Goal: Task Accomplishment & Management: Complete application form

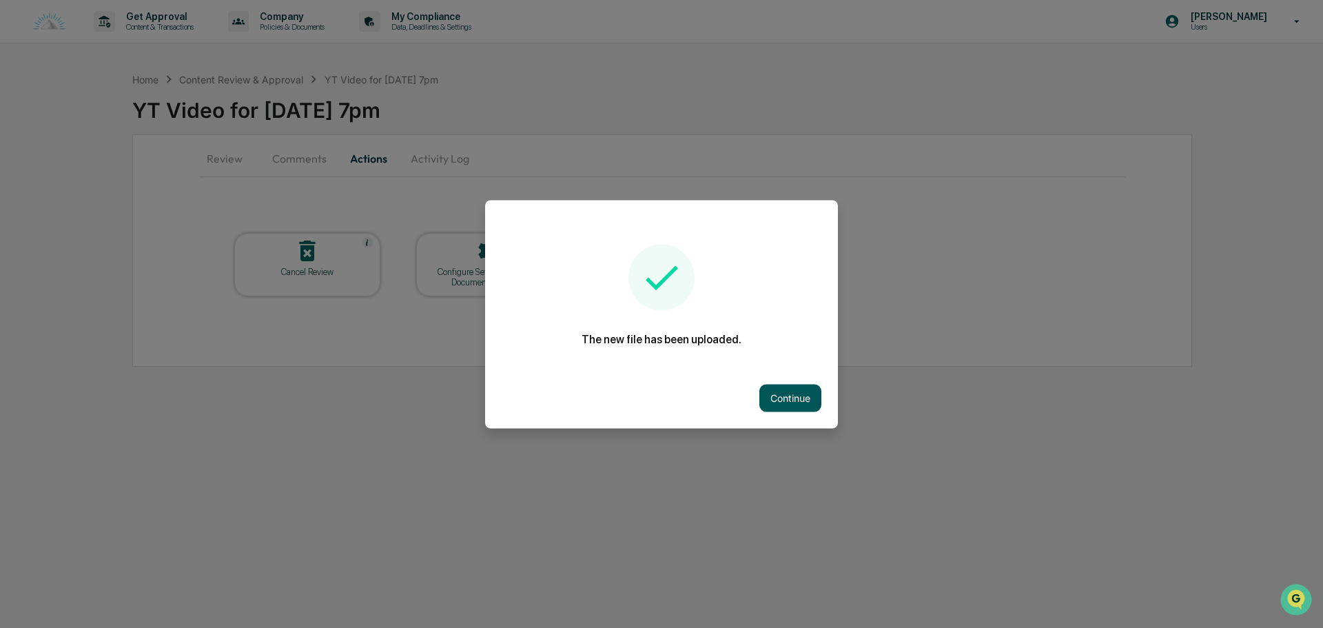
click at [793, 400] on button "Continue" at bounding box center [791, 398] width 62 height 28
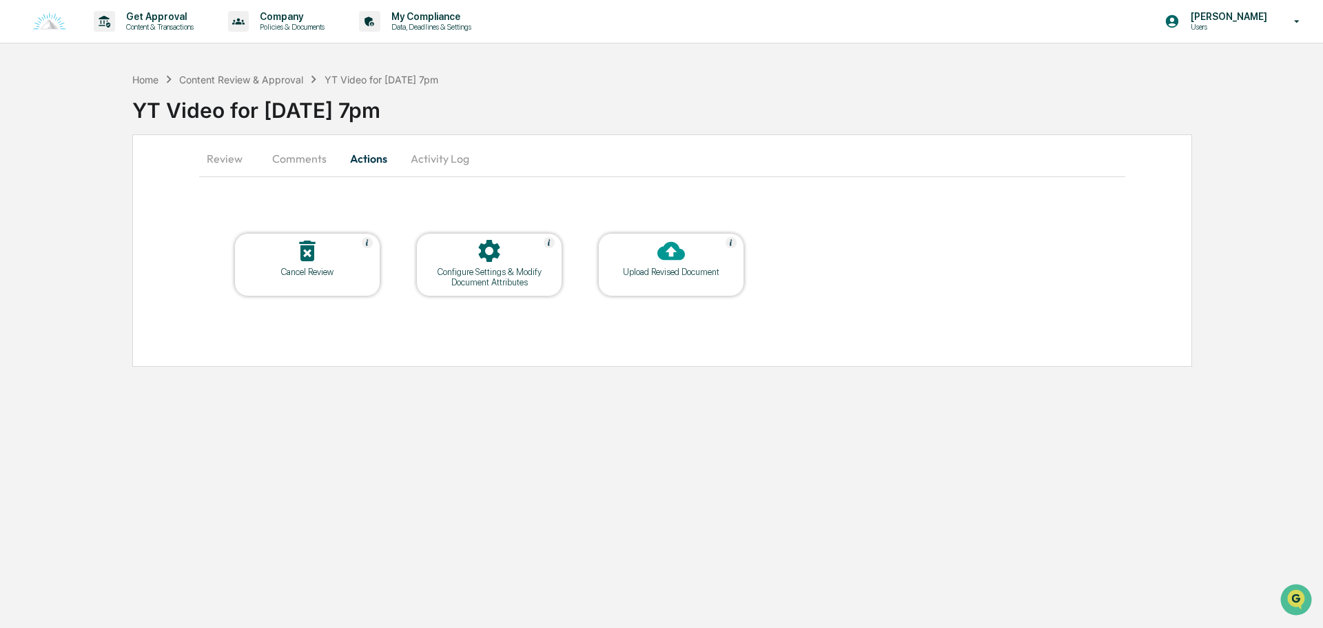
click at [296, 148] on button "Comments" at bounding box center [299, 158] width 77 height 33
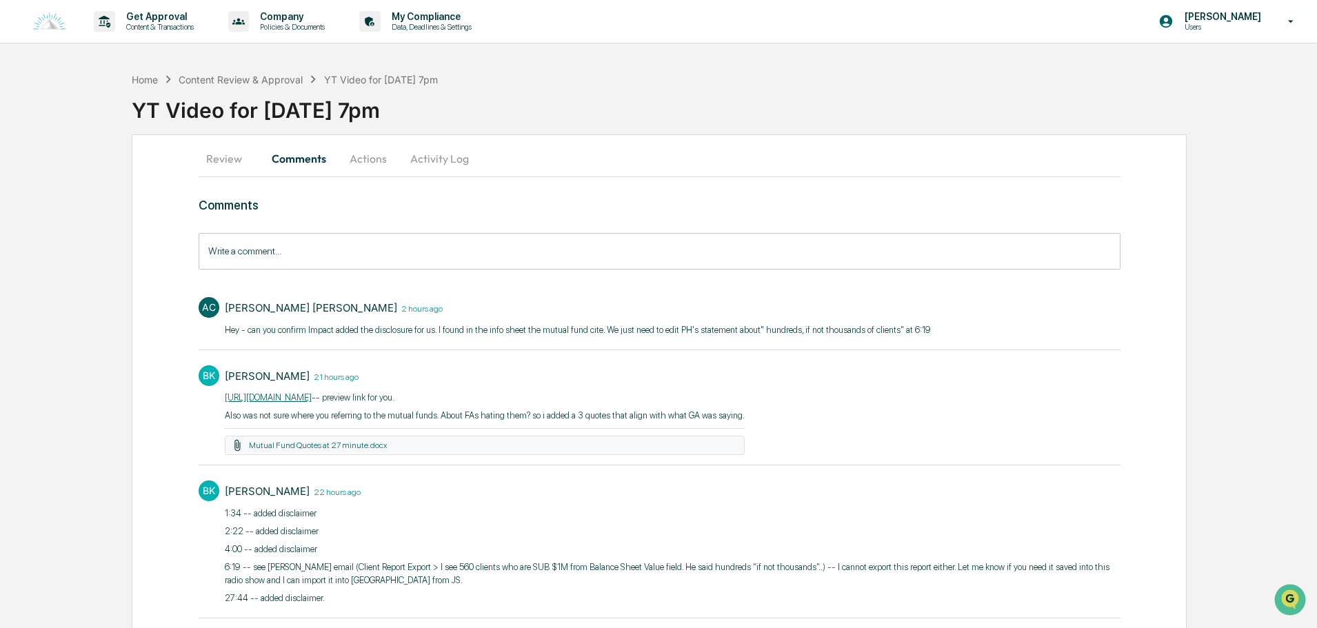
click at [423, 161] on button "Activity Log" at bounding box center [439, 158] width 81 height 33
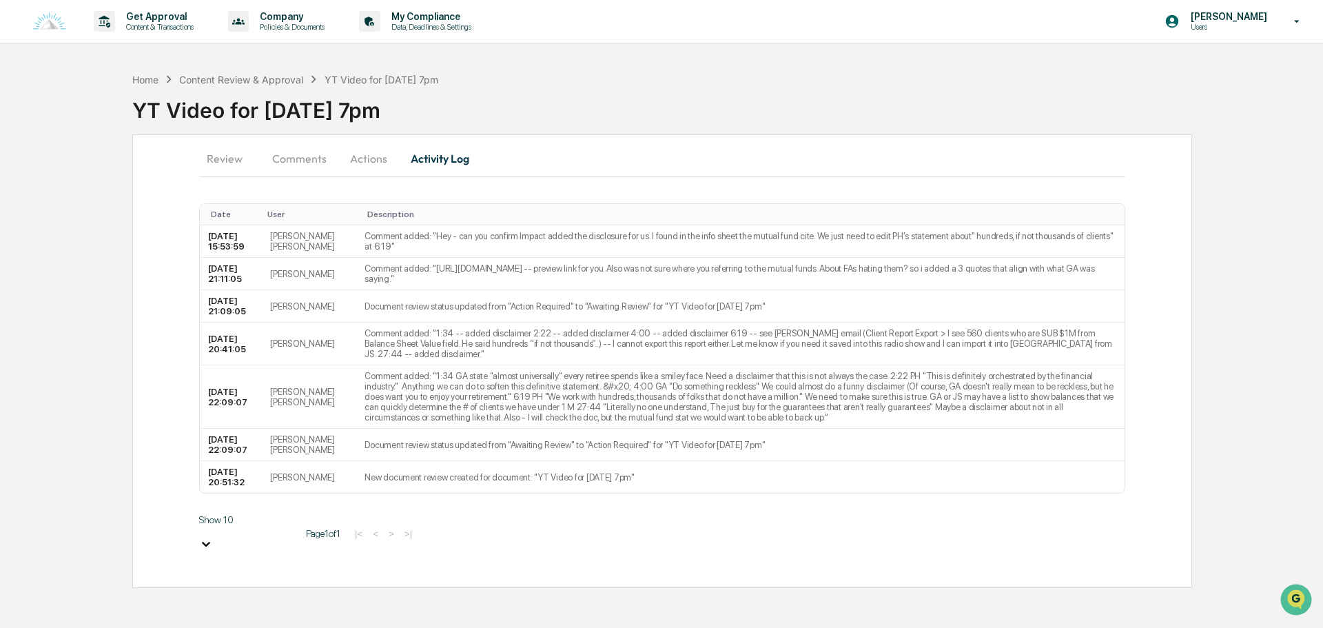
click at [343, 159] on button "Actions" at bounding box center [369, 158] width 62 height 33
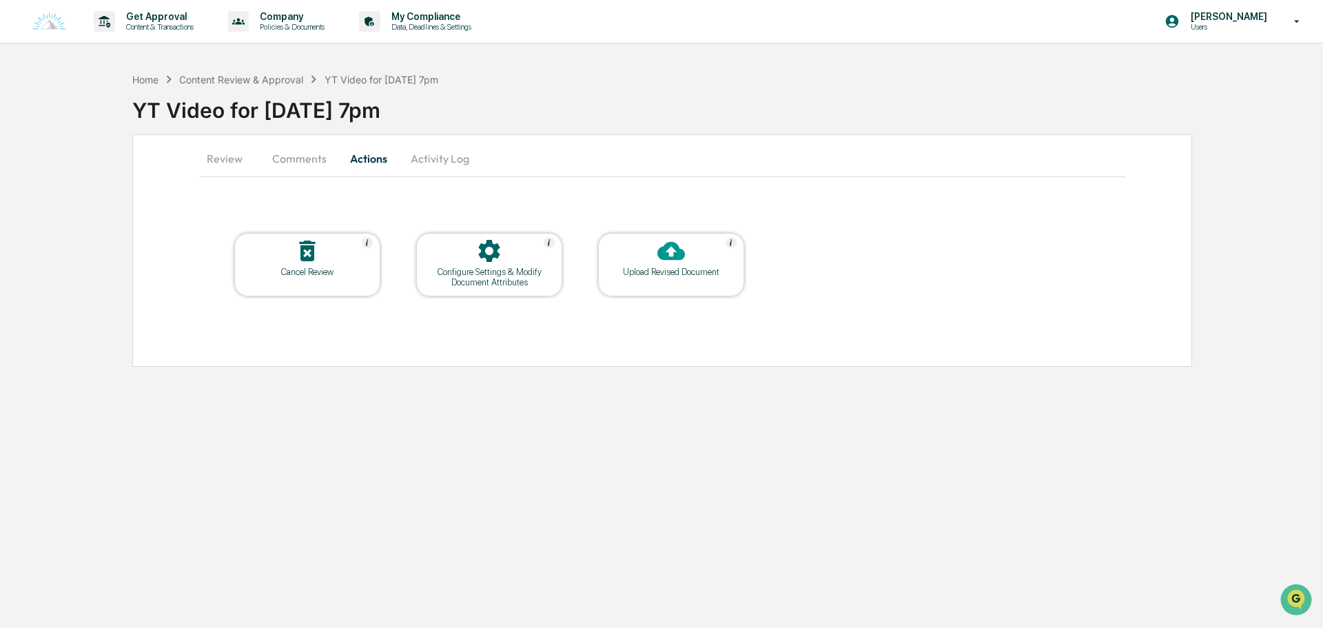
click at [305, 161] on button "Comments" at bounding box center [299, 158] width 77 height 33
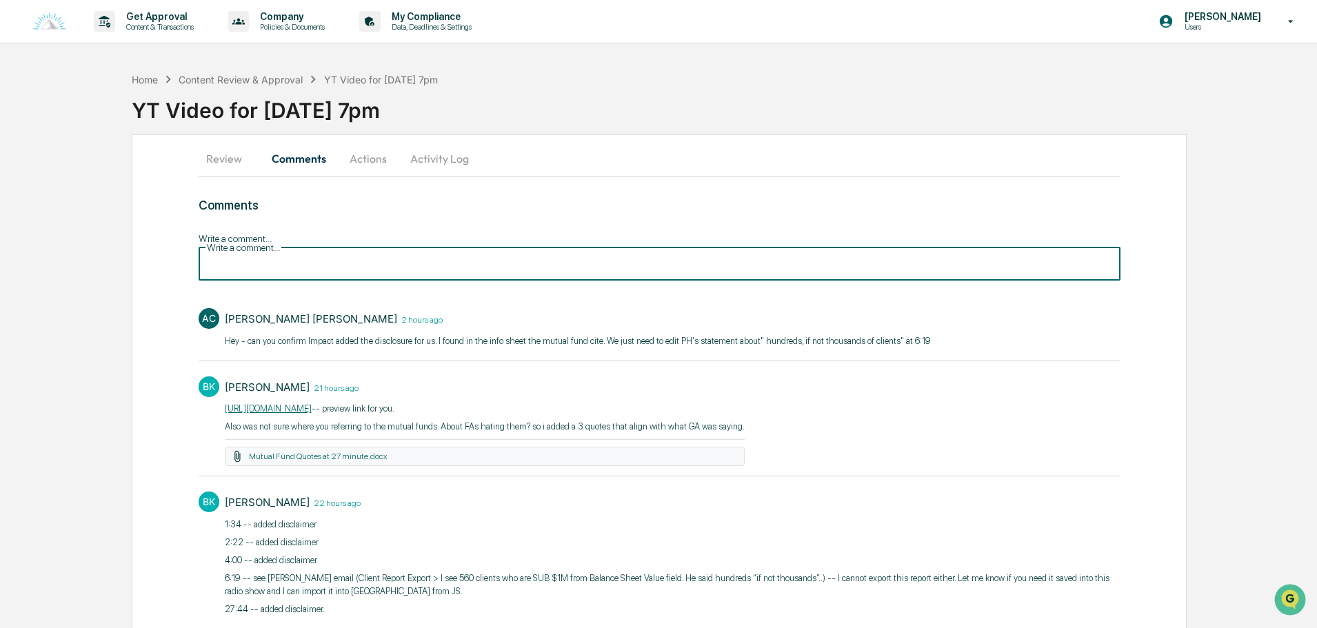
click at [291, 245] on input "Write a comment..." at bounding box center [660, 262] width 922 height 37
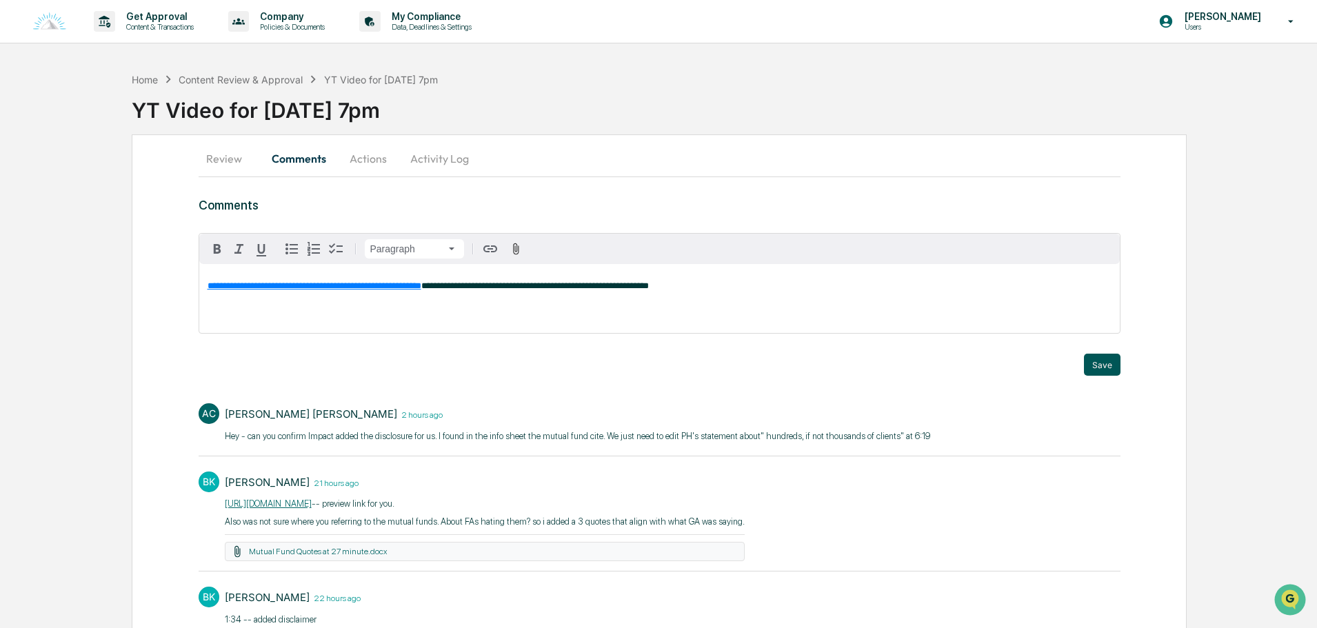
click at [1106, 372] on button "Save" at bounding box center [1102, 365] width 37 height 22
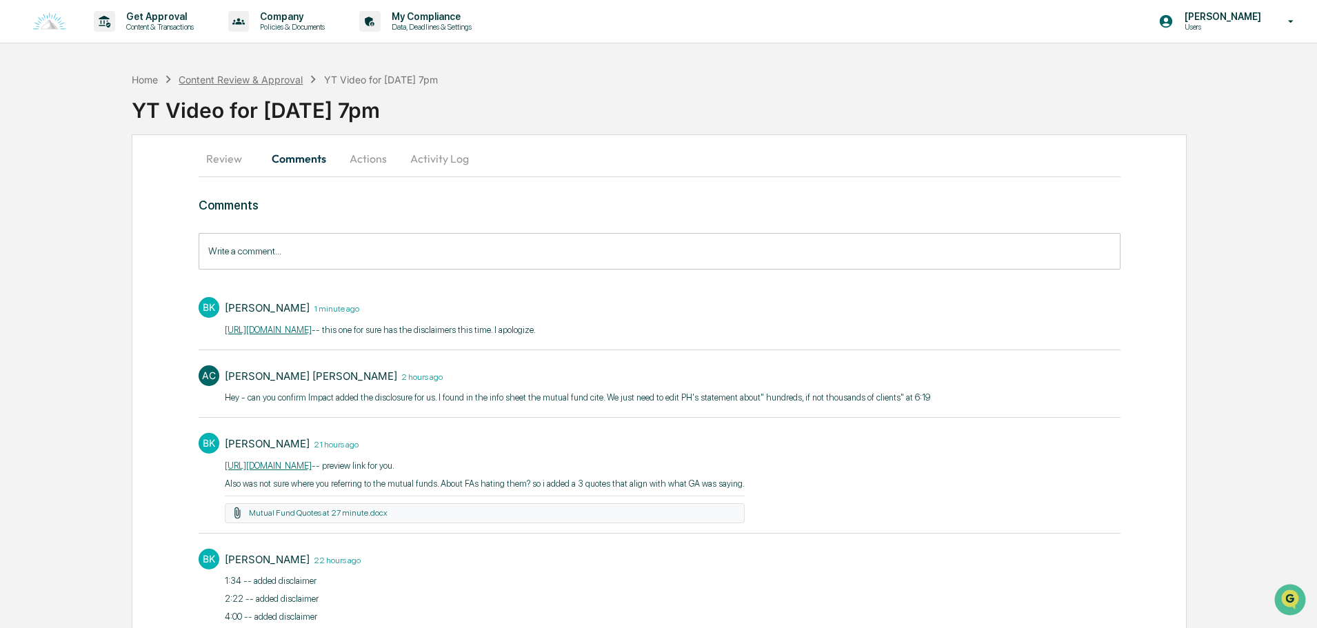
click at [270, 81] on div "Content Review & Approval" at bounding box center [241, 80] width 124 height 12
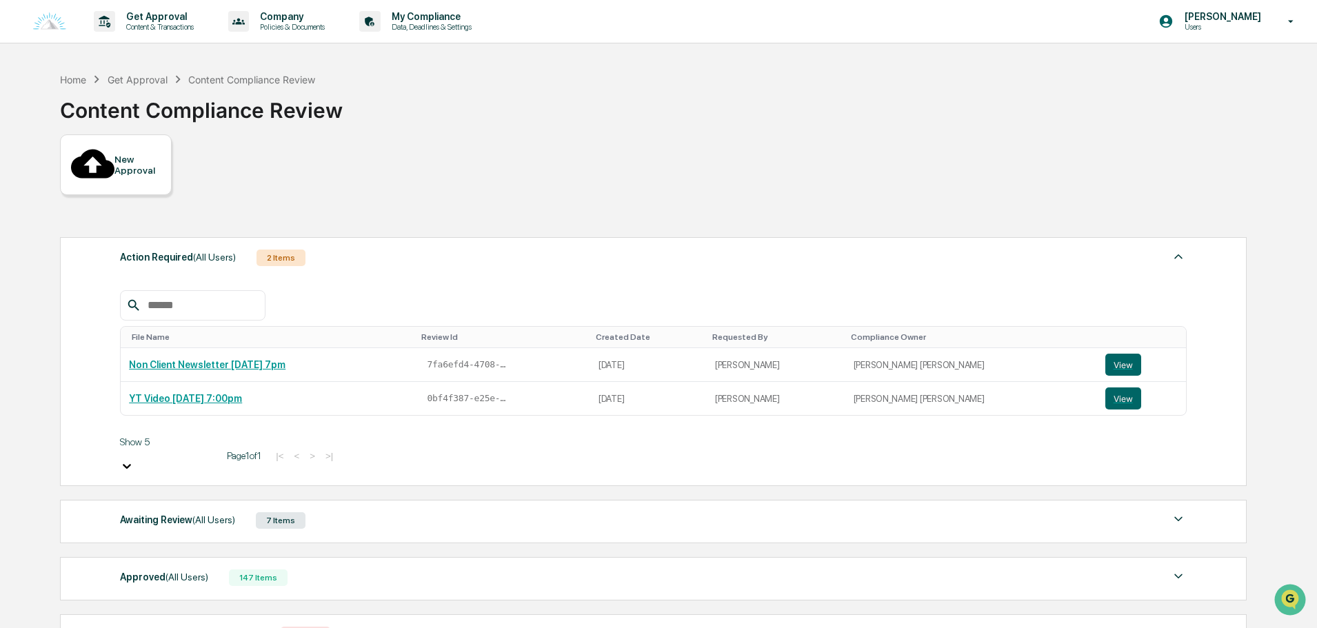
click at [305, 248] on div "Action Required (All Users) 2 Items" at bounding box center [653, 257] width 1066 height 19
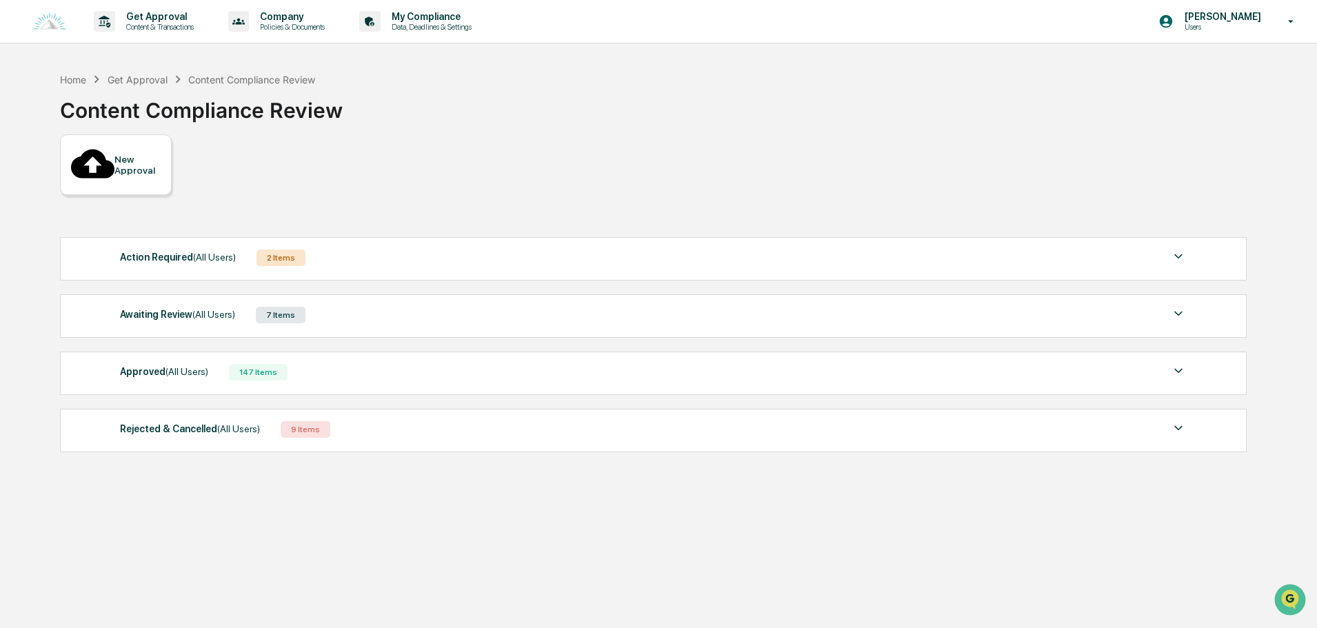
click at [276, 364] on div "147 Items" at bounding box center [258, 372] width 59 height 17
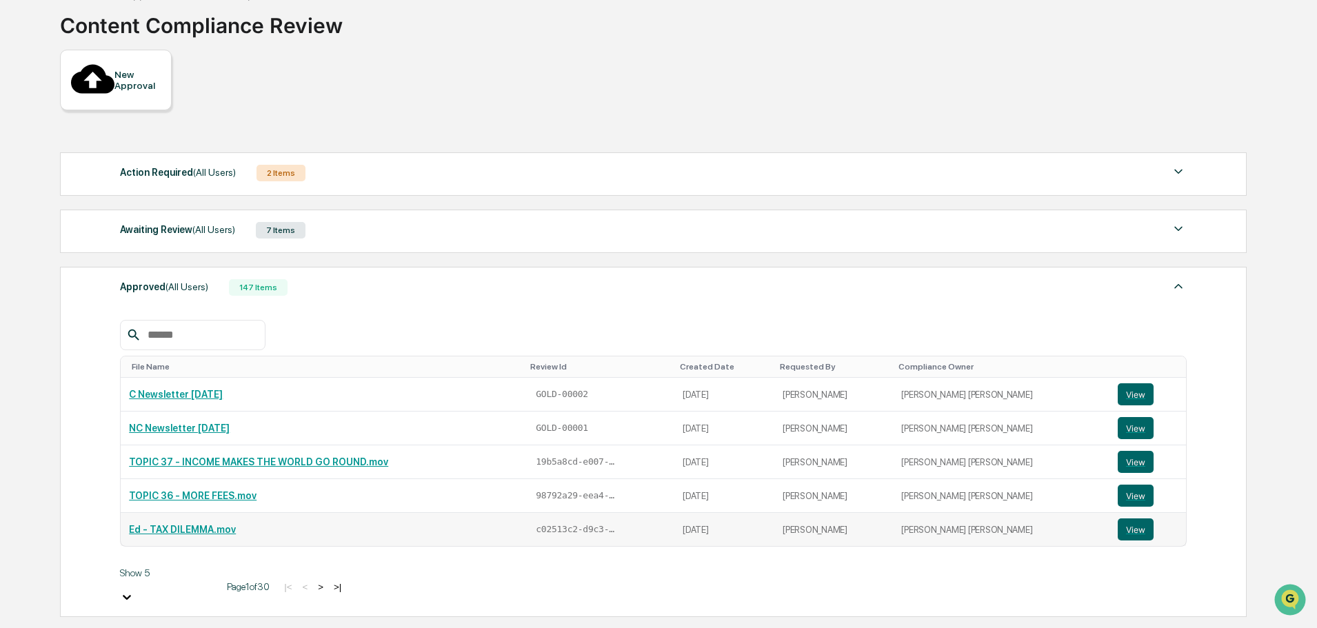
scroll to position [138, 0]
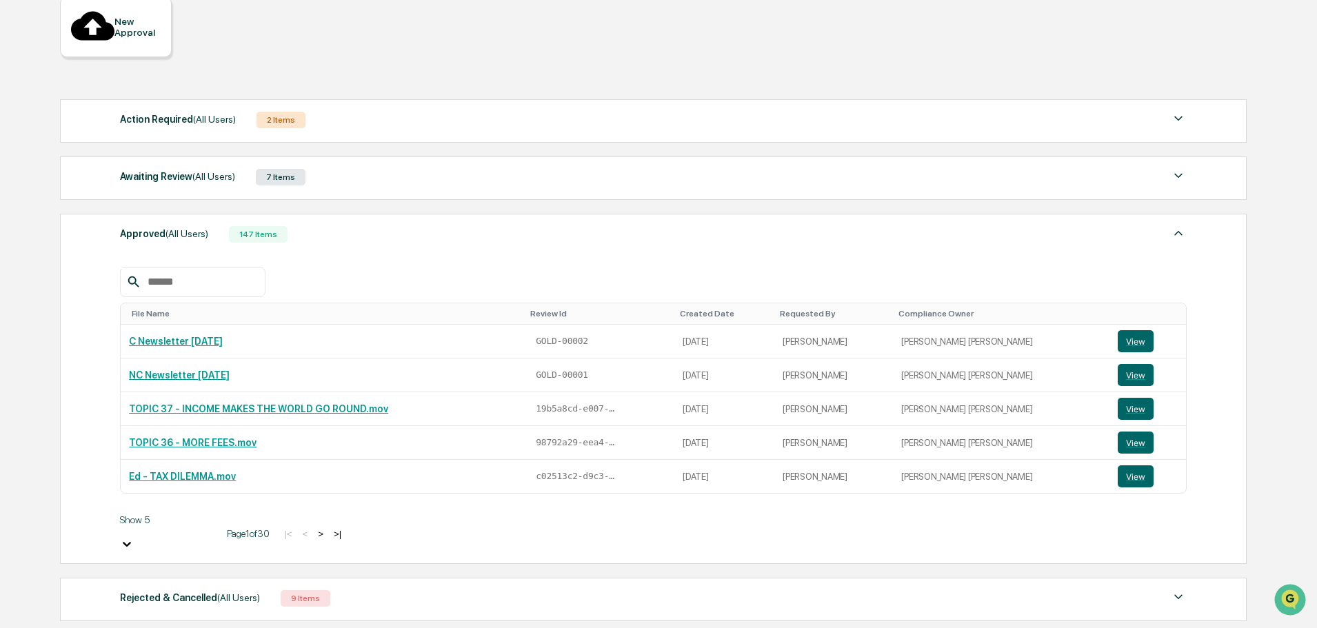
click at [314, 528] on button ">" at bounding box center [321, 534] width 14 height 12
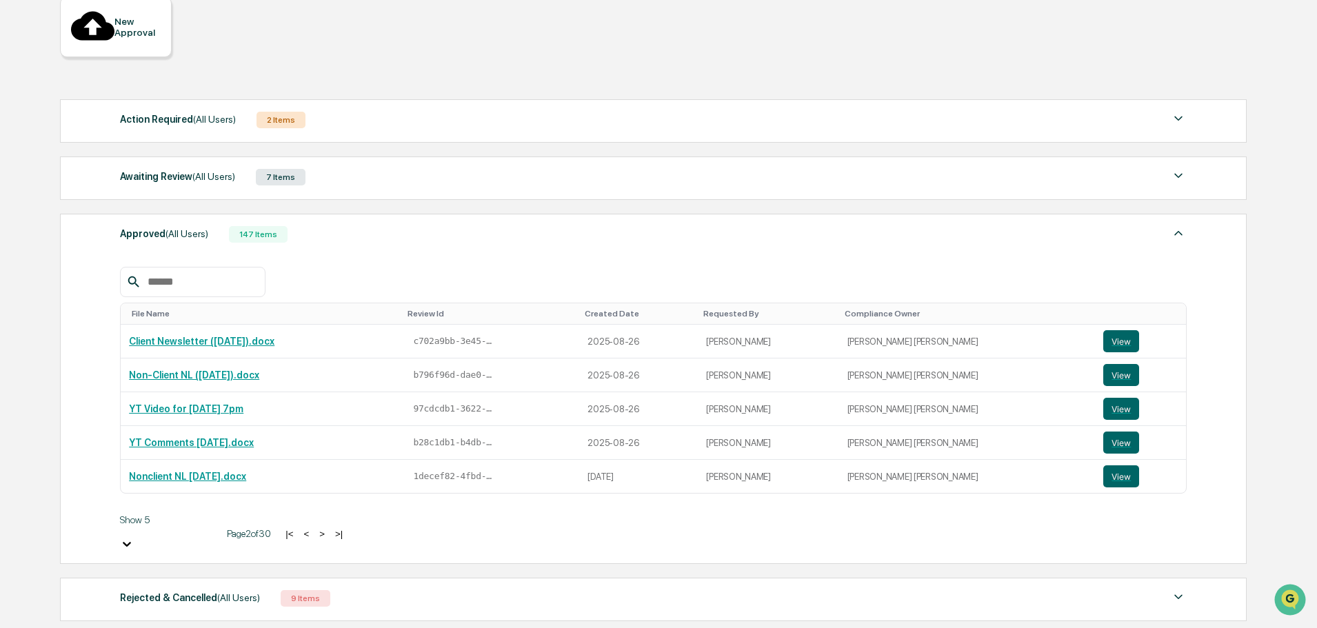
click at [315, 528] on button ">" at bounding box center [322, 534] width 14 height 12
click at [316, 528] on button ">" at bounding box center [323, 534] width 14 height 12
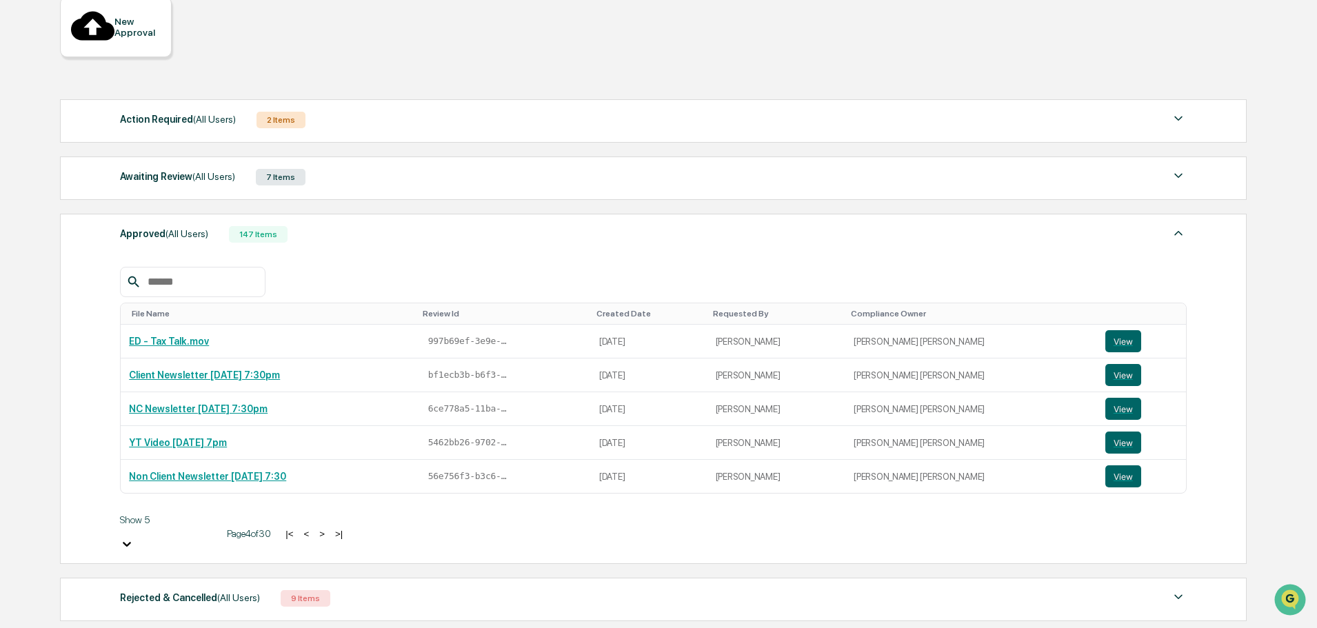
click at [281, 528] on button "|<" at bounding box center [289, 534] width 16 height 12
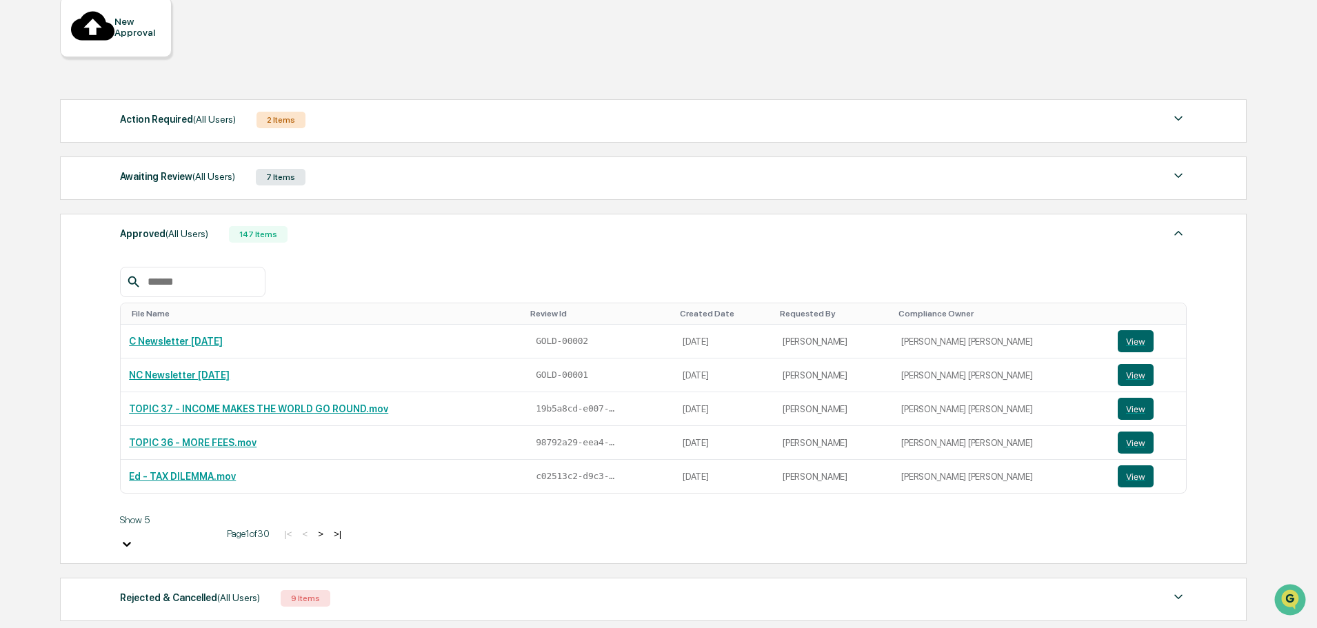
click at [314, 528] on button ">" at bounding box center [321, 534] width 14 height 12
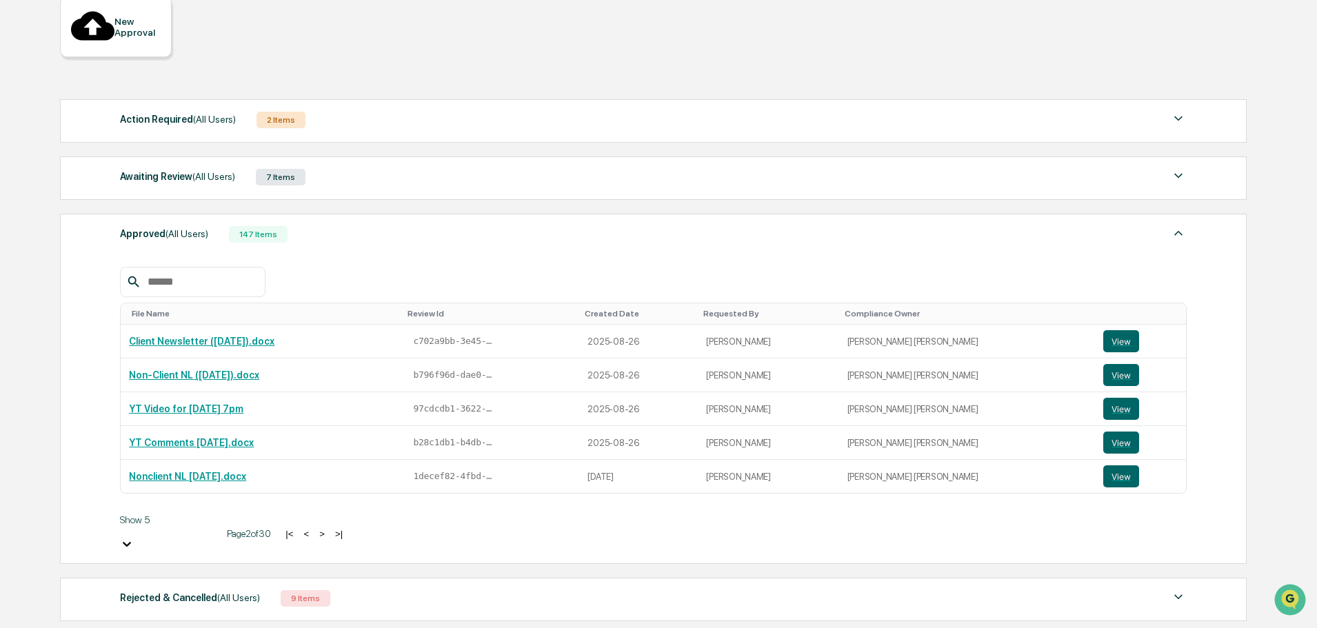
click at [315, 528] on button ">" at bounding box center [322, 534] width 14 height 12
click at [325, 164] on div "Awaiting Review (All Users) 7 Items File Name Review Id Created Date Requested …" at bounding box center [653, 177] width 1186 height 43
click at [363, 167] on div "Awaiting Review (All Users) 7 Items" at bounding box center [653, 176] width 1066 height 19
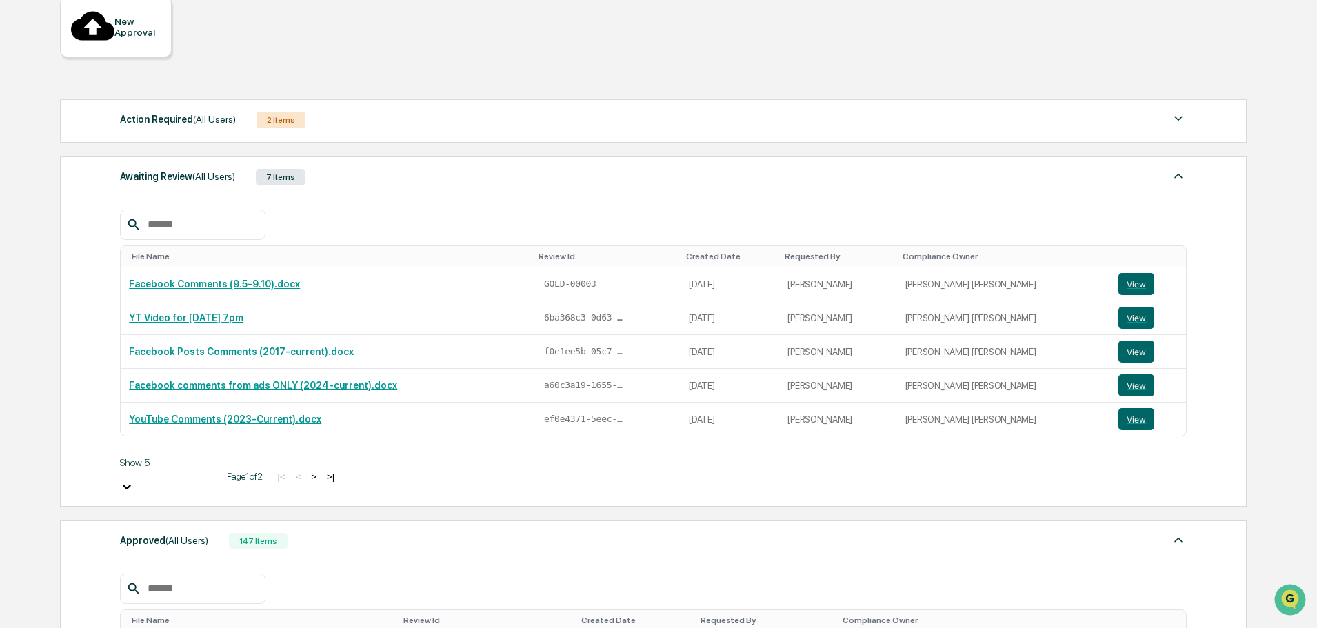
click at [307, 471] on button ">" at bounding box center [314, 477] width 14 height 12
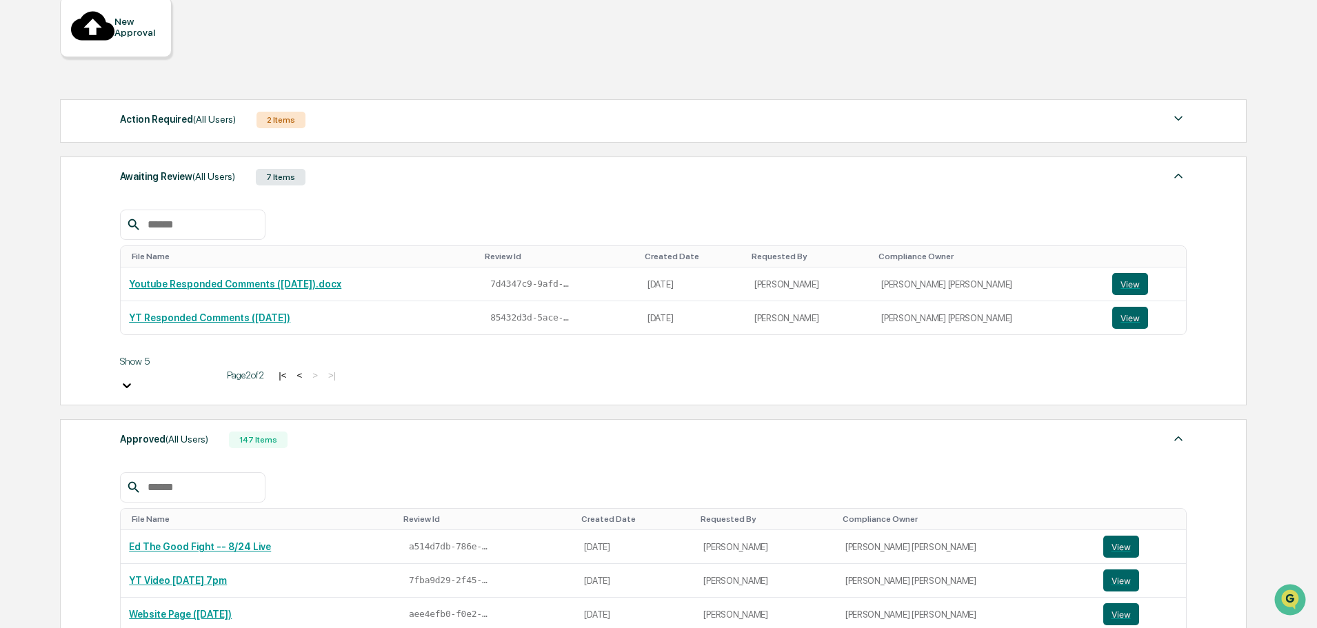
click at [292, 369] on button "<" at bounding box center [299, 375] width 14 height 12
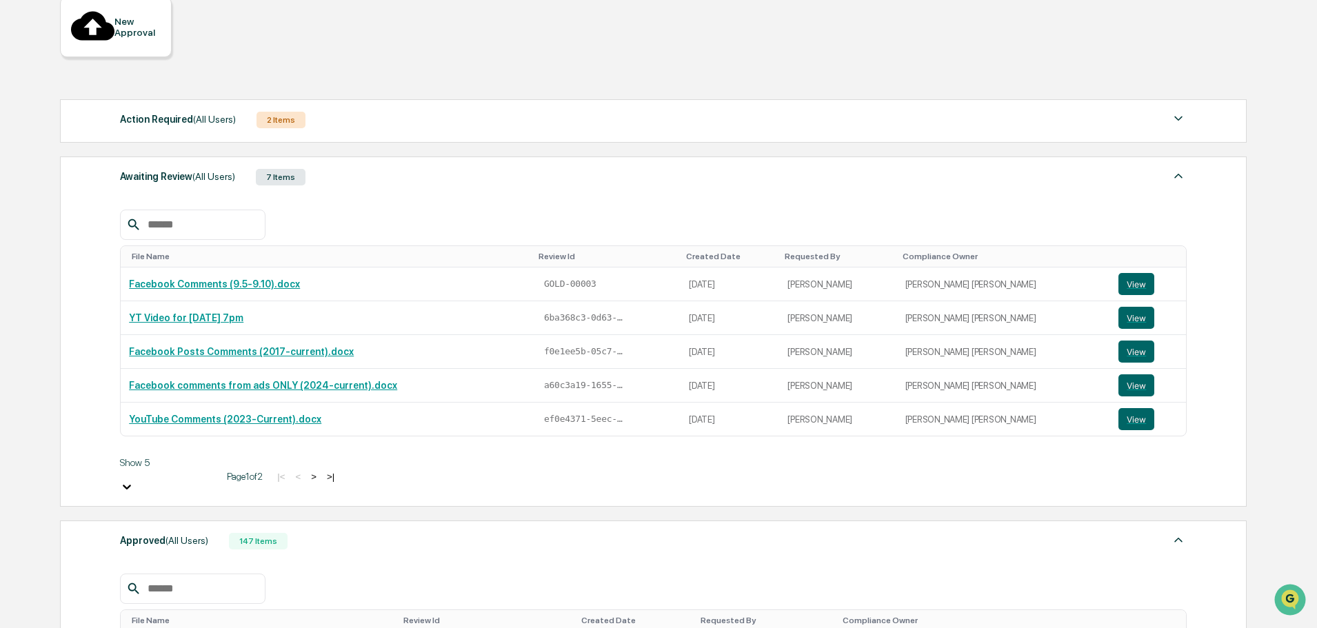
click at [307, 471] on button ">" at bounding box center [314, 477] width 14 height 12
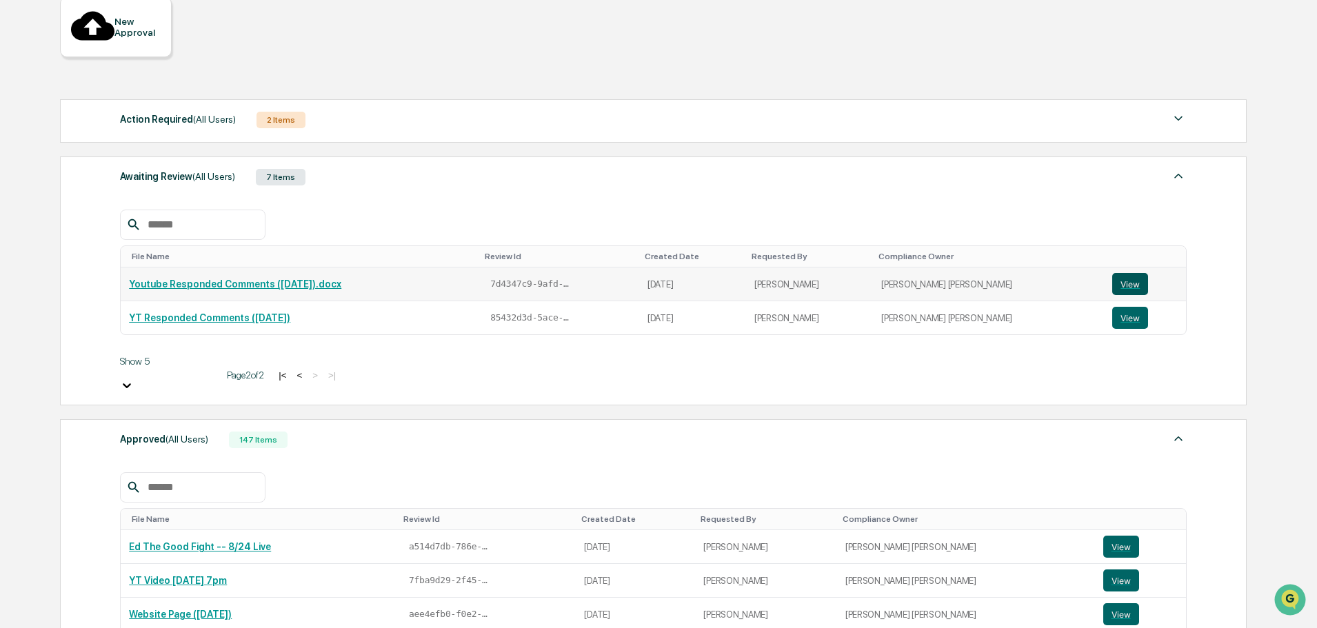
drag, startPoint x: 228, startPoint y: 261, endPoint x: 1119, endPoint y: 258, distance: 891.2
click at [1119, 273] on button "View" at bounding box center [1130, 284] width 36 height 22
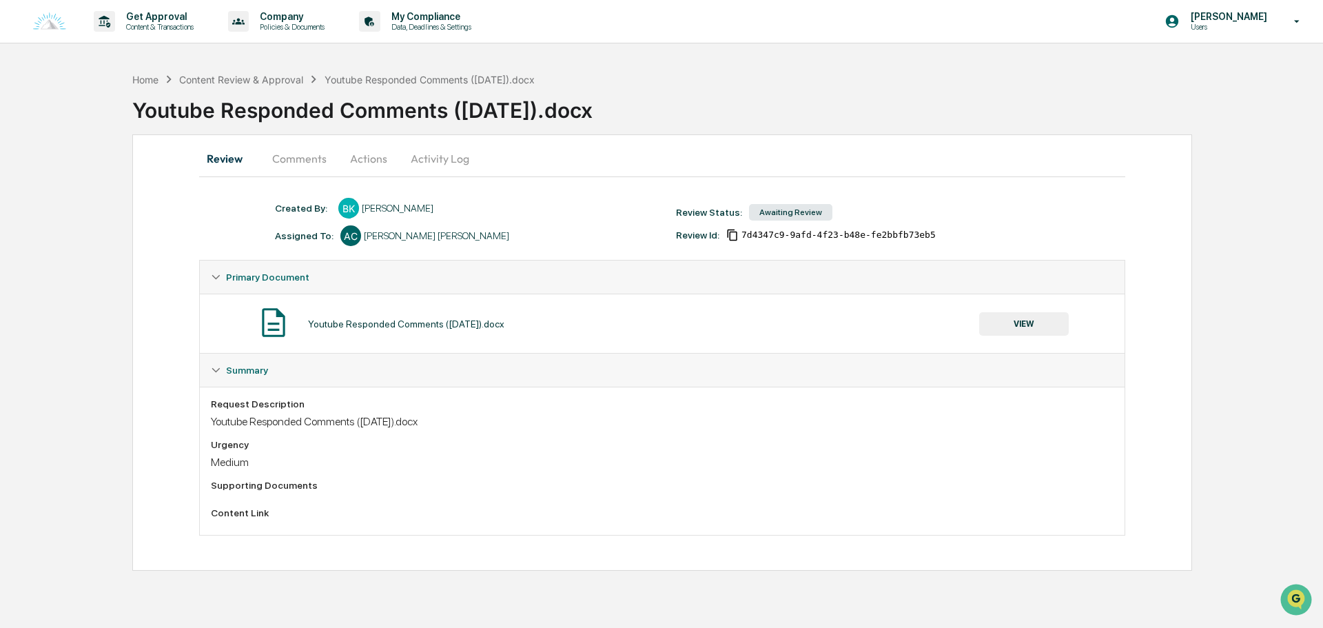
click at [299, 162] on button "Comments" at bounding box center [299, 158] width 77 height 33
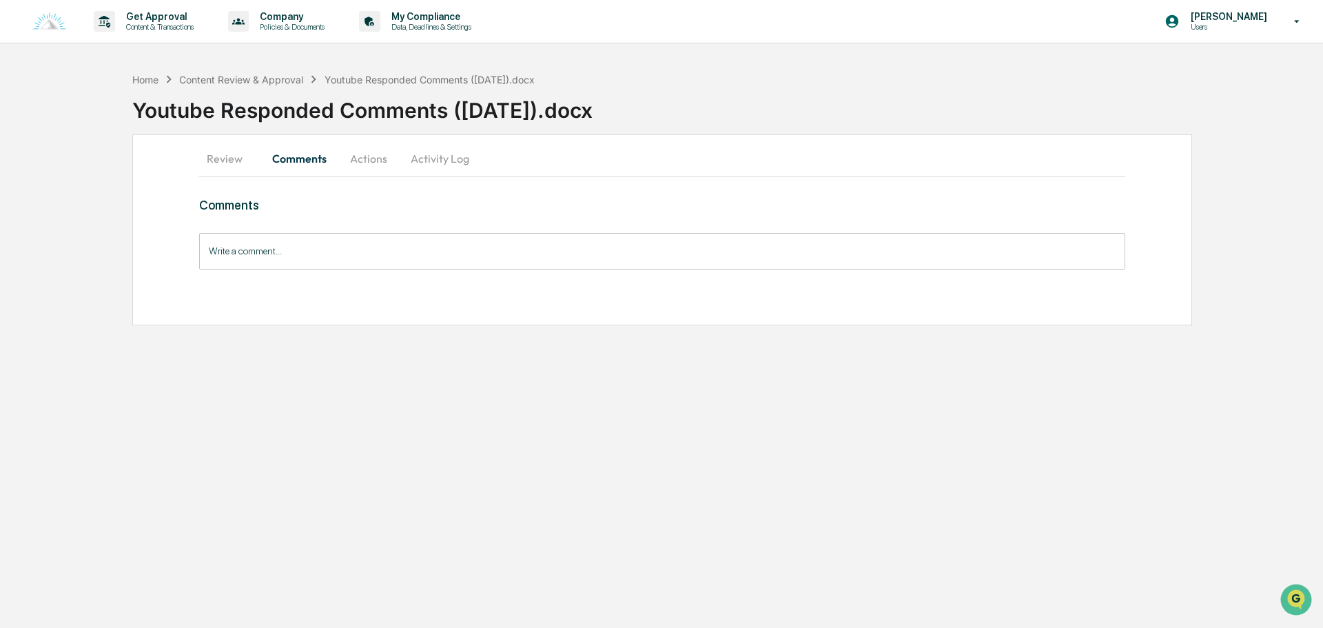
click at [365, 165] on button "Actions" at bounding box center [369, 158] width 62 height 33
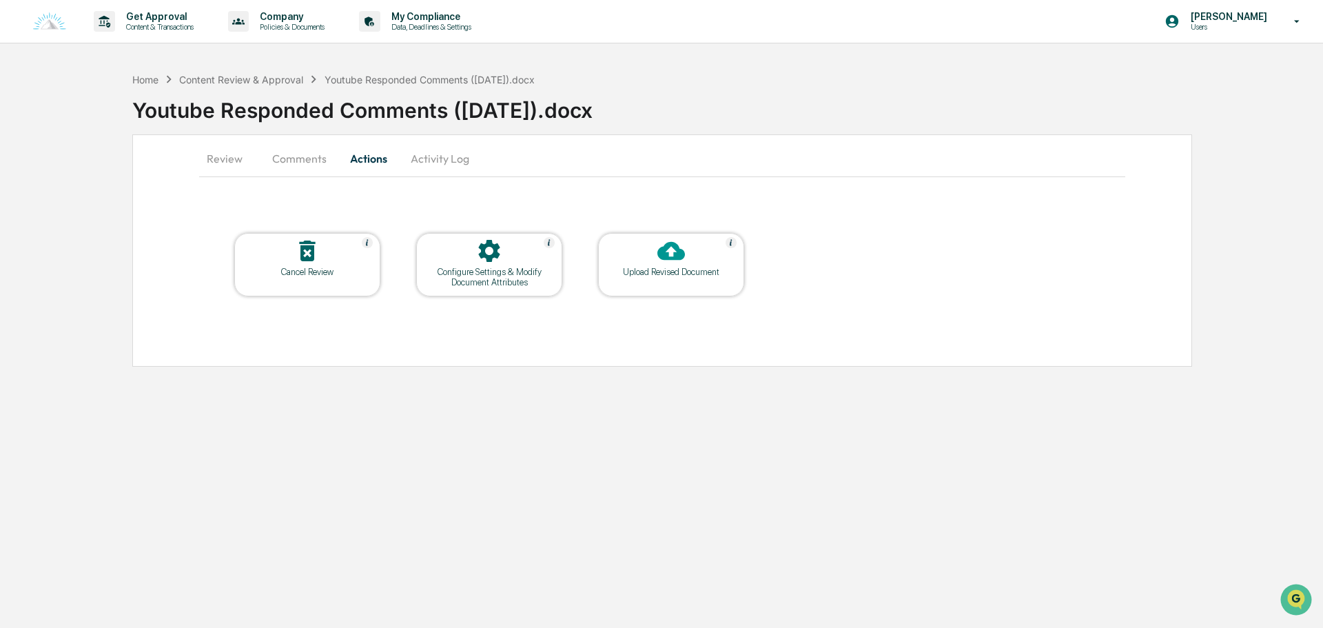
click at [277, 163] on button "Comments" at bounding box center [299, 158] width 77 height 33
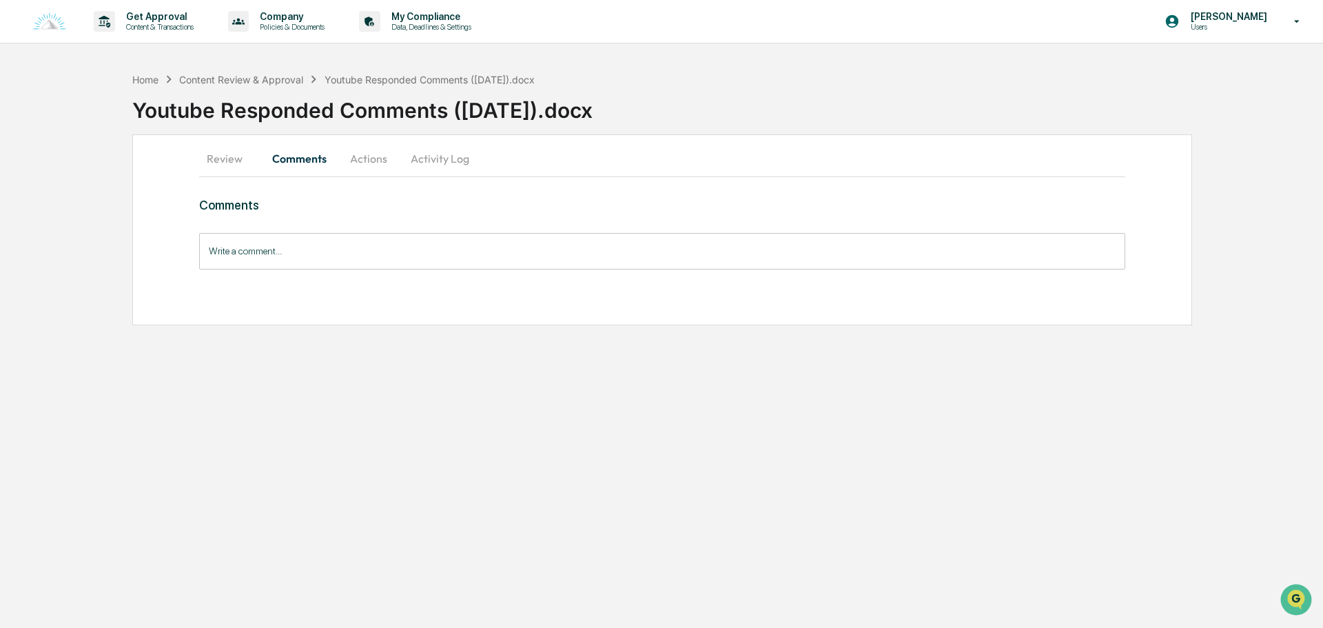
click at [200, 159] on button "Review" at bounding box center [230, 158] width 62 height 33
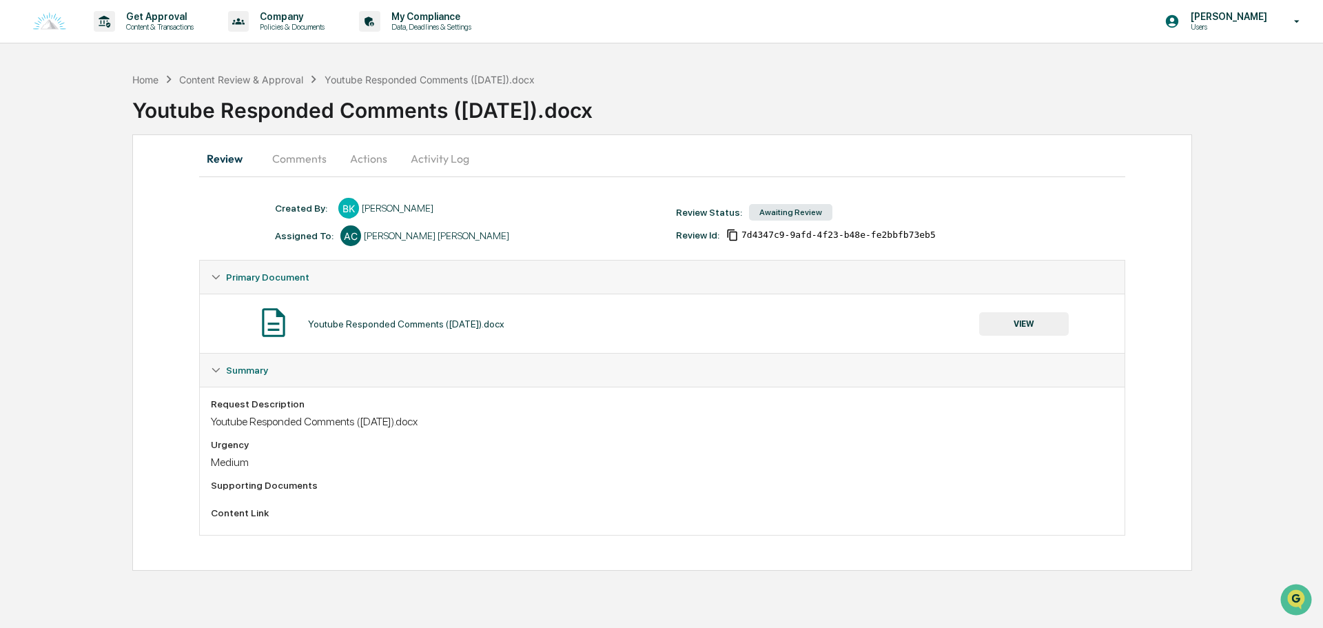
click at [1005, 328] on button "VIEW" at bounding box center [1024, 323] width 90 height 23
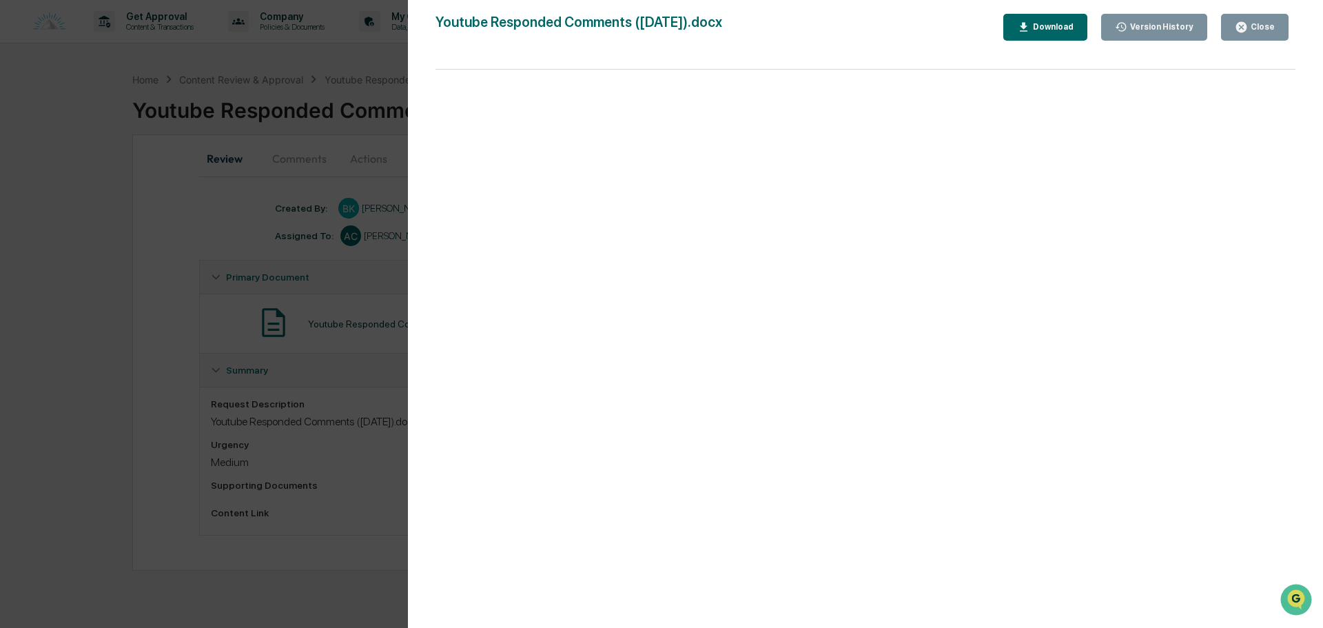
click at [1257, 22] on div "Close" at bounding box center [1261, 27] width 27 height 10
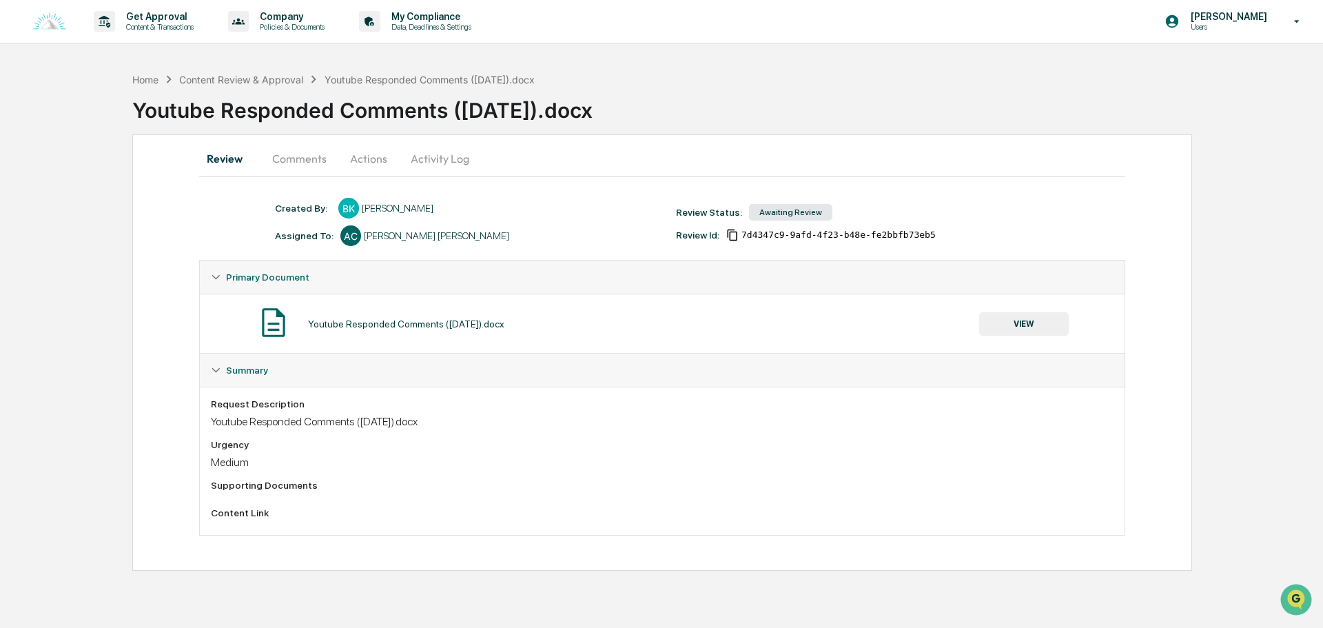
drag, startPoint x: 72, startPoint y: 174, endPoint x: 100, endPoint y: 139, distance: 44.1
click at [73, 174] on div "Home Content Review & Approval Youtube Responded Comments (9.5.25).docx Youtube…" at bounding box center [661, 317] width 1323 height 505
click at [146, 75] on div "Home" at bounding box center [145, 80] width 26 height 12
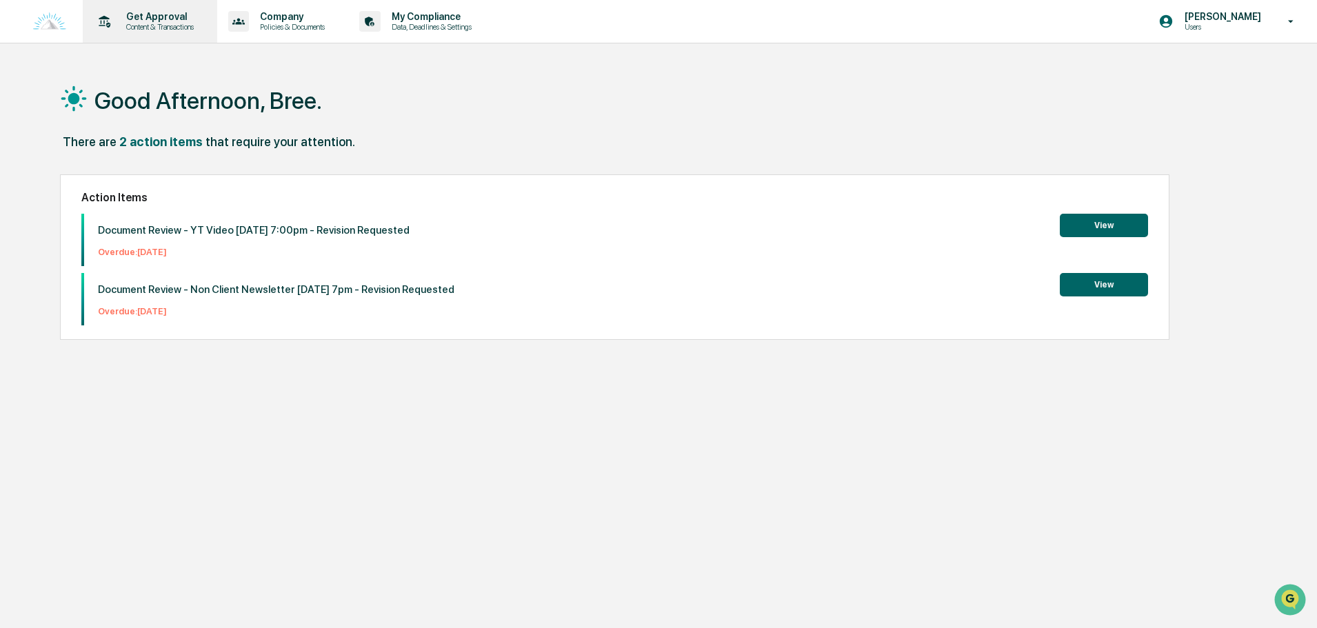
click at [166, 17] on p "Get Approval" at bounding box center [157, 16] width 85 height 11
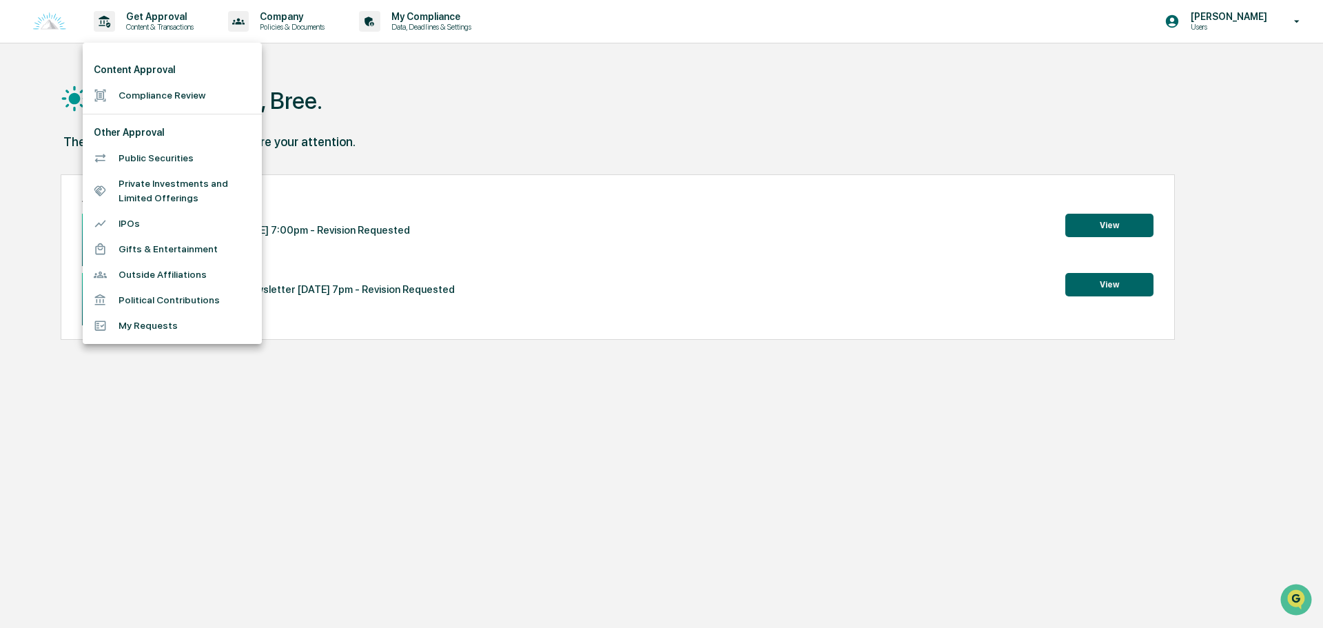
click at [172, 97] on li "Compliance Review" at bounding box center [172, 96] width 179 height 26
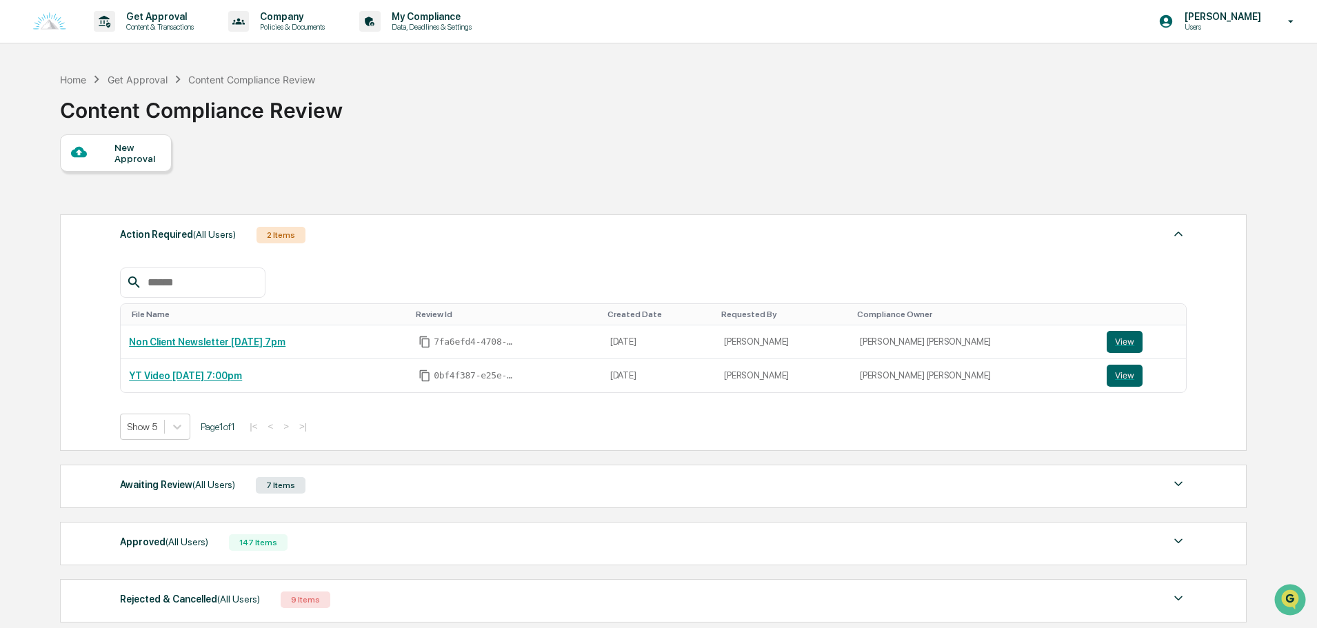
click at [106, 143] on div "New Approval" at bounding box center [116, 152] width 112 height 37
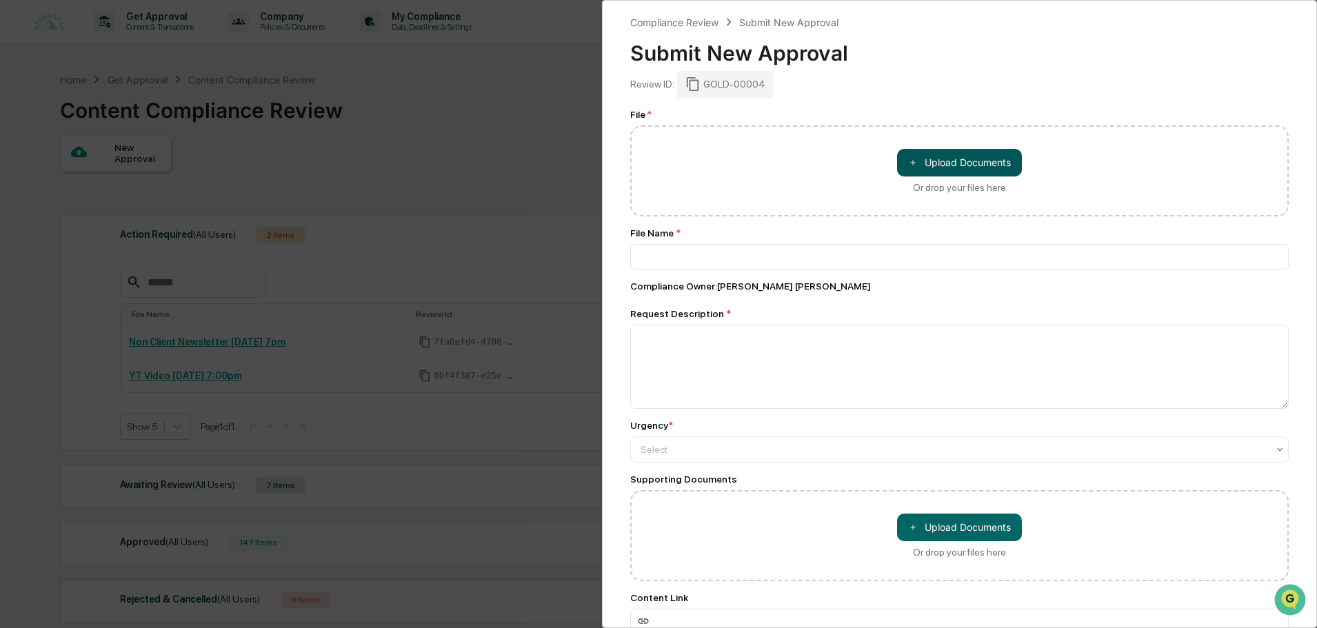
click at [924, 159] on button "＋ Upload Documents" at bounding box center [959, 163] width 125 height 28
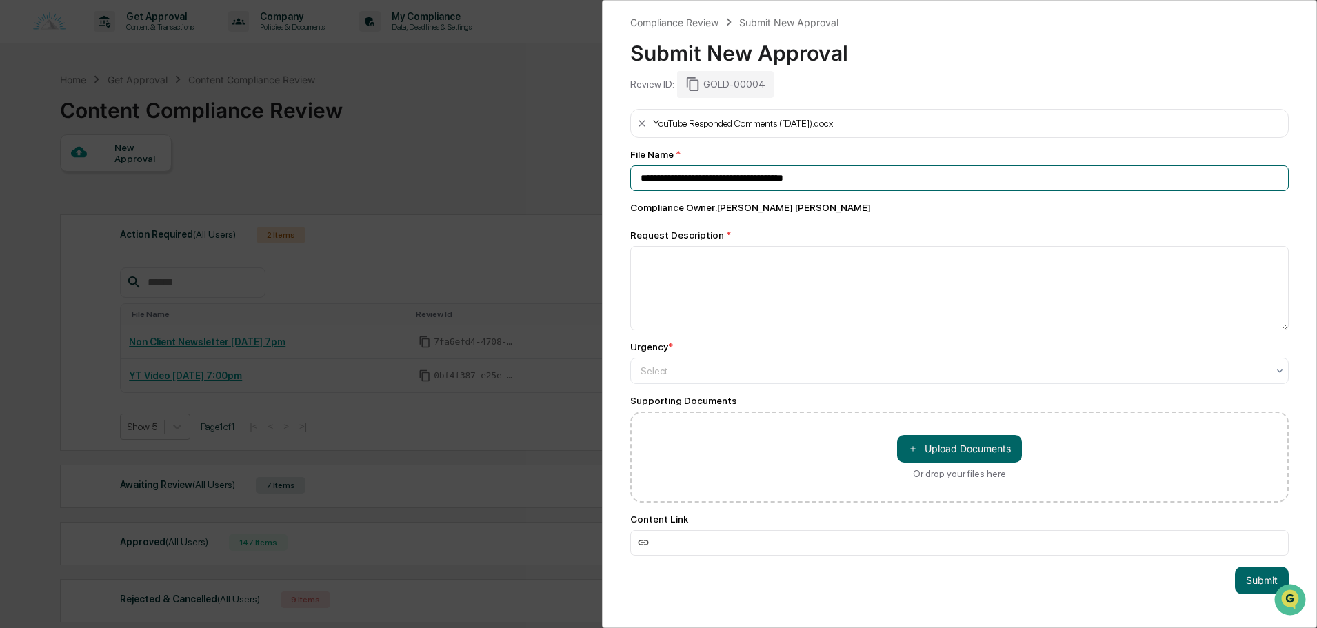
drag, startPoint x: 862, startPoint y: 179, endPoint x: 819, endPoint y: 187, distance: 44.2
click at [819, 187] on input "**********" at bounding box center [959, 178] width 658 height 26
click at [880, 175] on input "**********" at bounding box center [959, 178] width 658 height 26
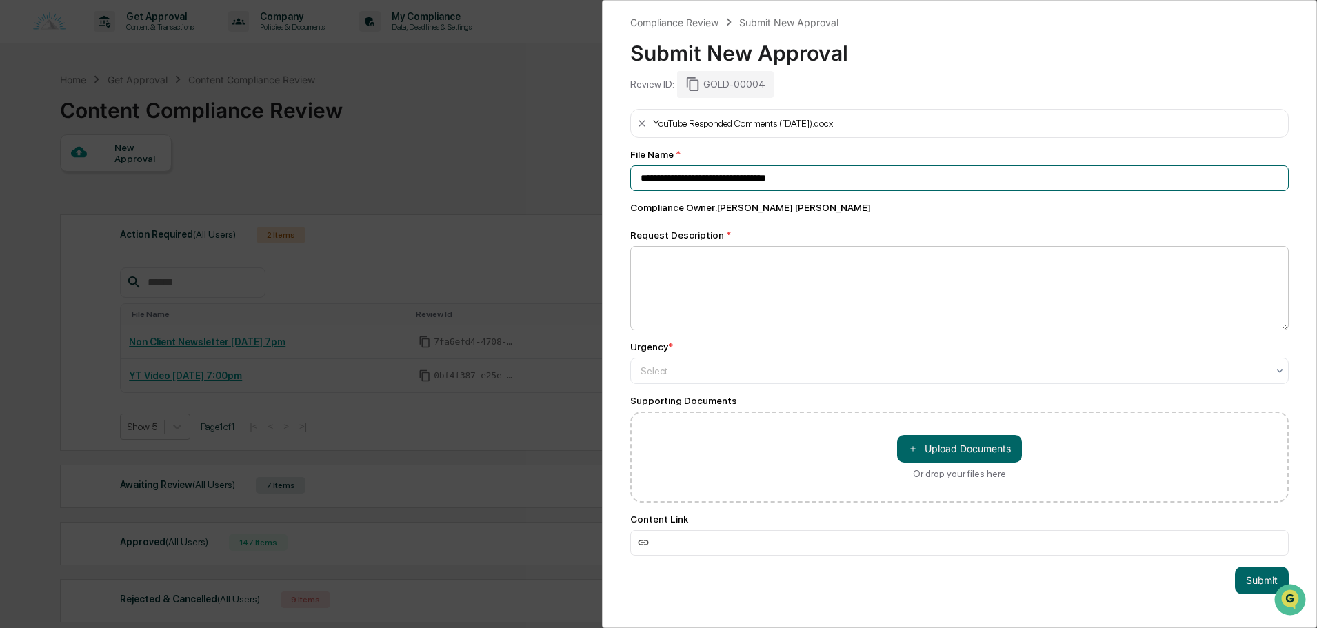
type input "**********"
click at [781, 254] on textarea at bounding box center [959, 288] width 658 height 84
paste textarea "**********"
drag, startPoint x: 821, startPoint y: 252, endPoint x: 632, endPoint y: 266, distance: 189.4
click at [632, 266] on textarea "**********" at bounding box center [955, 288] width 651 height 84
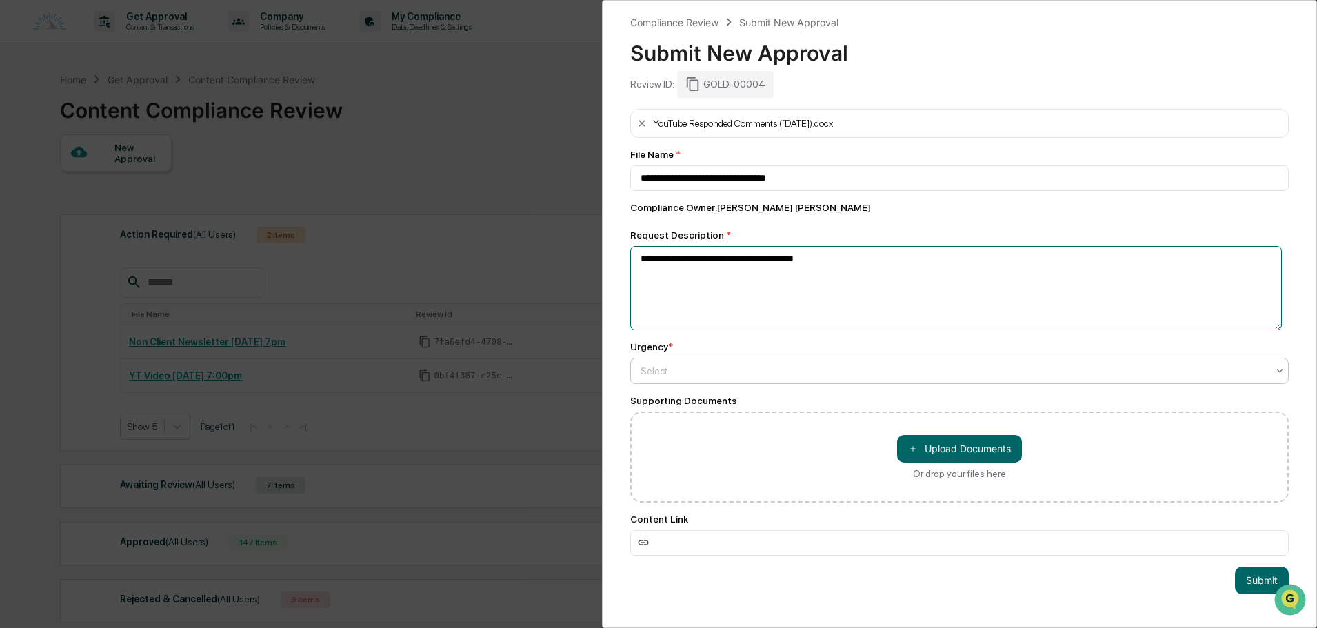
type textarea "**********"
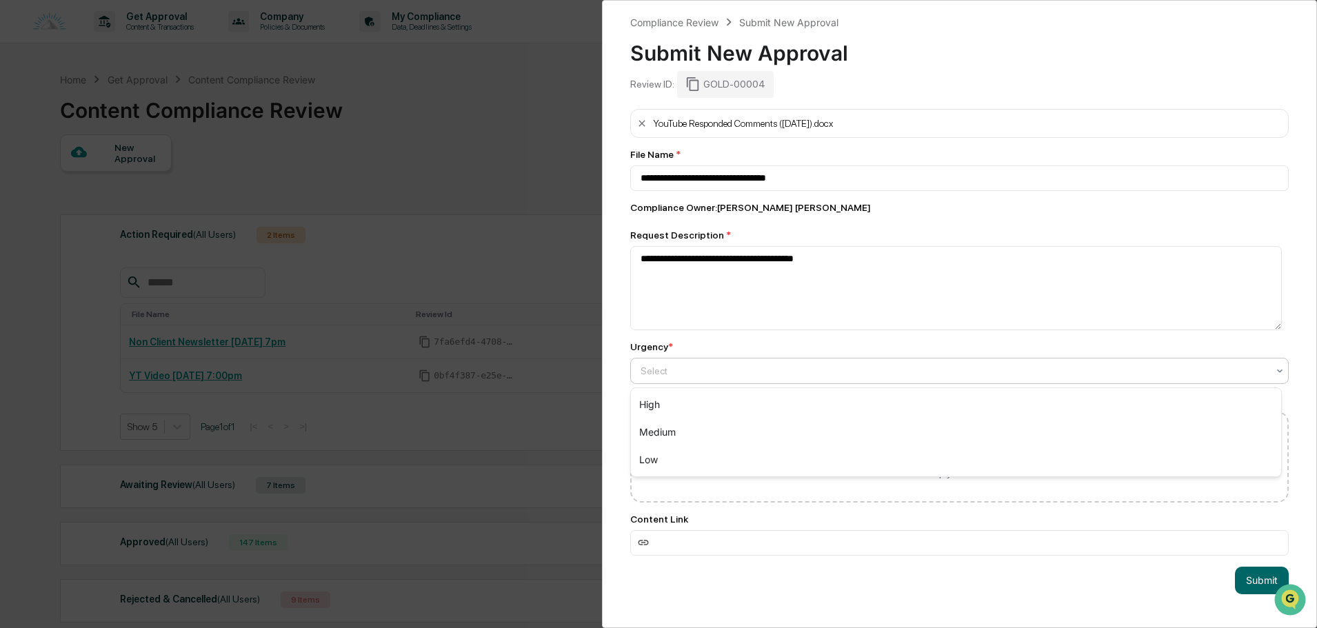
drag, startPoint x: 740, startPoint y: 371, endPoint x: 726, endPoint y: 392, distance: 24.9
click at [738, 373] on div at bounding box center [953, 371] width 627 height 14
click at [691, 455] on div "Low" at bounding box center [956, 460] width 650 height 28
click at [1261, 578] on button "Submit" at bounding box center [1261, 581] width 54 height 28
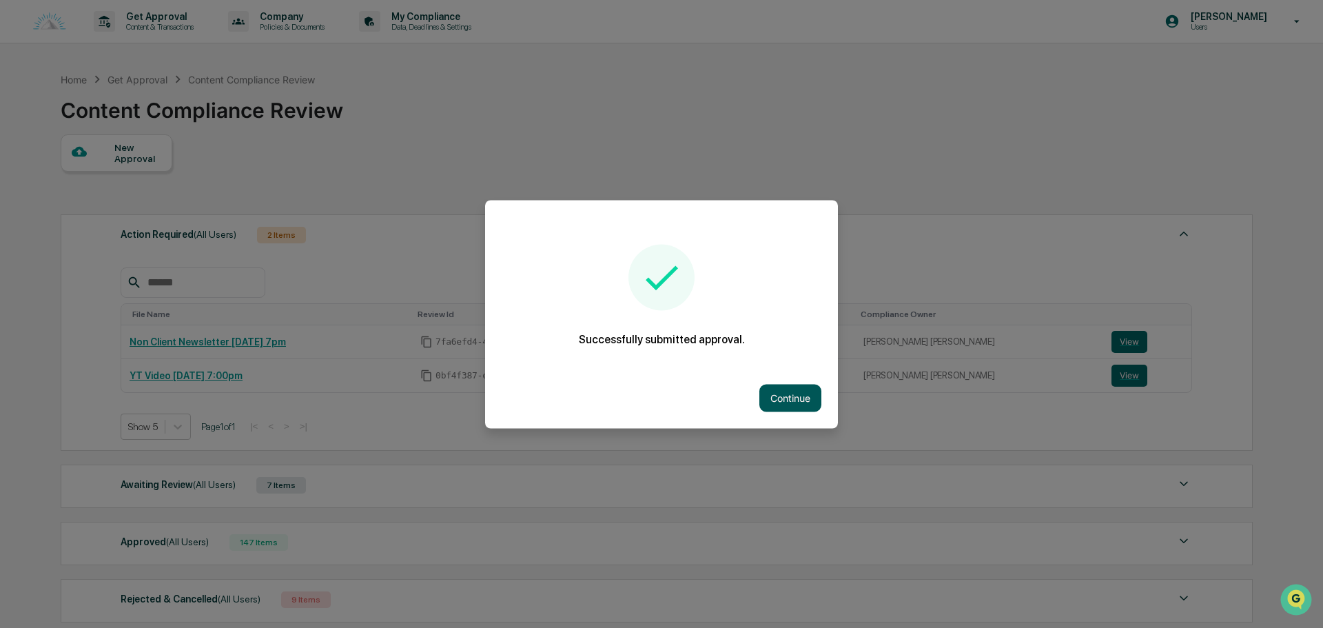
click at [791, 391] on button "Continue" at bounding box center [791, 398] width 62 height 28
